Goal: Obtain resource: Download file/media

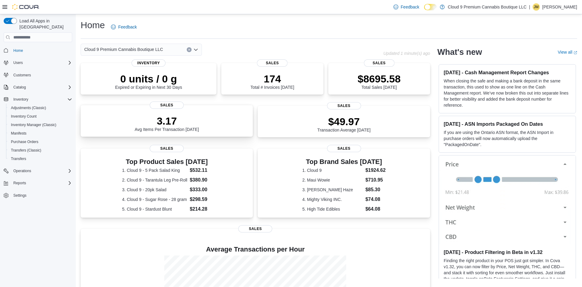
click at [161, 119] on p "3.17" at bounding box center [167, 121] width 64 height 12
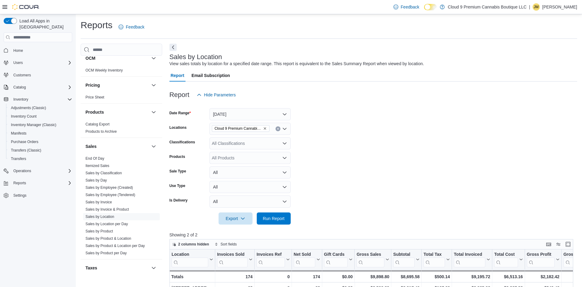
scroll to position [349, 0]
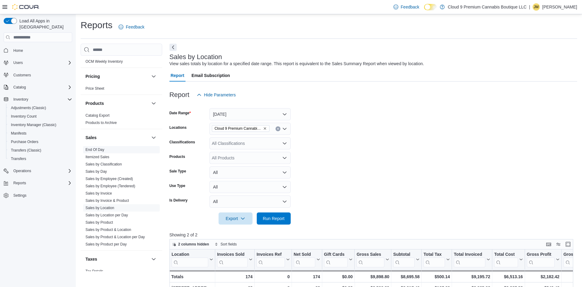
click at [98, 151] on link "End Of Day" at bounding box center [94, 150] width 19 height 4
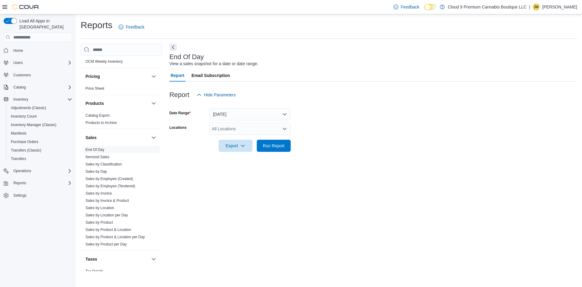
click at [223, 128] on div "All Locations" at bounding box center [249, 129] width 81 height 12
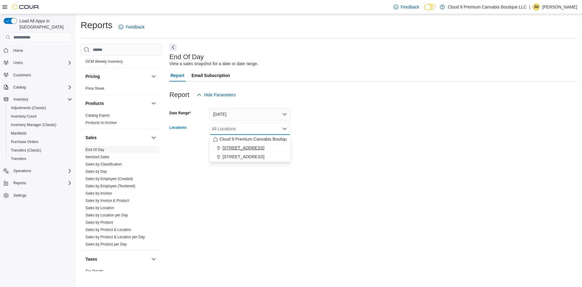
click at [238, 146] on span "232 Main St" at bounding box center [243, 148] width 42 height 6
drag, startPoint x: 275, startPoint y: 180, endPoint x: 271, endPoint y: 177, distance: 5.4
click at [271, 177] on div "End Of Day View a sales snapshot for a date or date range. Report Email Subscri…" at bounding box center [373, 157] width 408 height 227
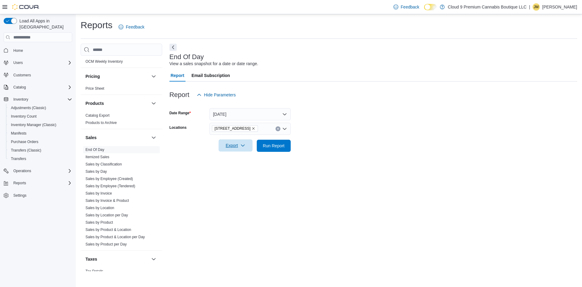
click at [229, 148] on span "Export" at bounding box center [235, 145] width 27 height 12
click at [229, 172] on span "Export to Pdf" at bounding box center [236, 170] width 27 height 5
